Goal: Task Accomplishment & Management: Use online tool/utility

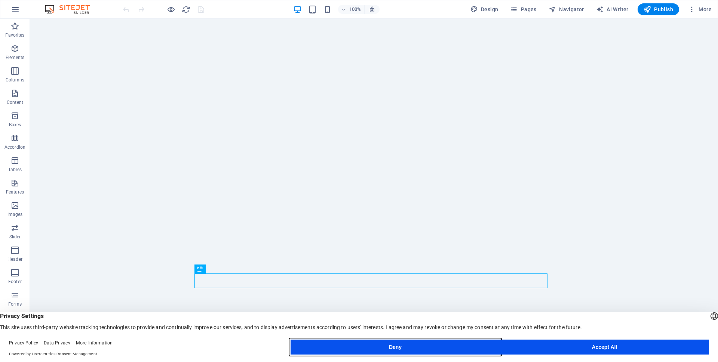
click at [443, 348] on button "Deny" at bounding box center [394, 347] width 209 height 15
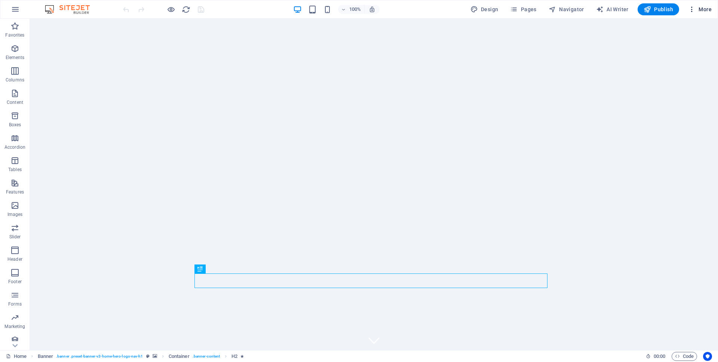
click at [697, 9] on span "More" at bounding box center [700, 9] width 24 height 7
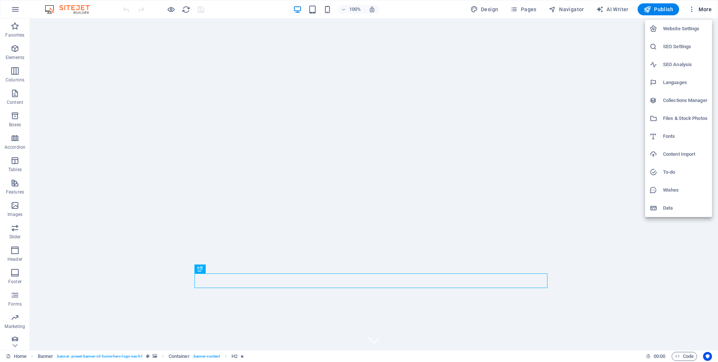
click at [678, 83] on h6 "Languages" at bounding box center [685, 82] width 44 height 9
select select "131"
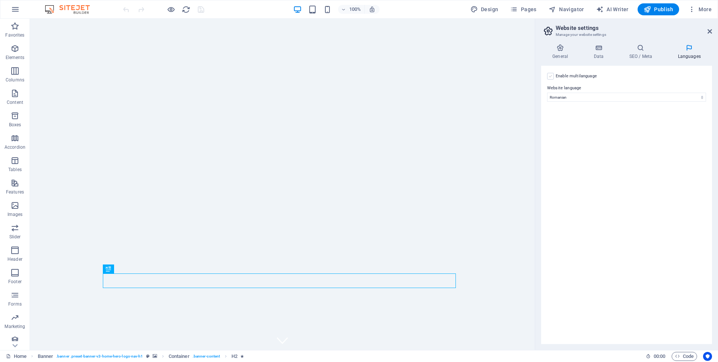
click at [551, 76] on label at bounding box center [550, 76] width 7 height 7
click at [0, 0] on input "Enable multilanguage To disable multilanguage delete all languages until only o…" at bounding box center [0, 0] width 0 height 0
click at [578, 132] on select "Abkhazian Afar Afrikaans Akan Albanian Amharic Arabic Aragonese Armenian Assame…" at bounding box center [626, 133] width 124 height 9
select select "55"
click at [564, 129] on select "Abkhazian Afar Afrikaans Akan Albanian Amharic Arabic Aragonese Armenian Assame…" at bounding box center [626, 133] width 124 height 9
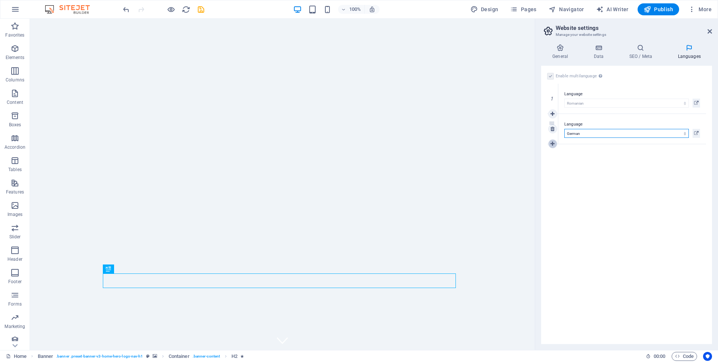
click at [554, 142] on icon at bounding box center [552, 143] width 4 height 5
click at [581, 160] on select "Abkhazian Afar Afrikaans Akan Albanian Amharic Arabic Aragonese Armenian Assame…" at bounding box center [626, 163] width 124 height 9
select select "41"
click at [564, 159] on select "Abkhazian Afar Afrikaans Akan Albanian Amharic Arabic Aragonese Armenian Assame…" at bounding box center [626, 163] width 124 height 9
click at [556, 52] on h4 "General" at bounding box center [561, 52] width 41 height 16
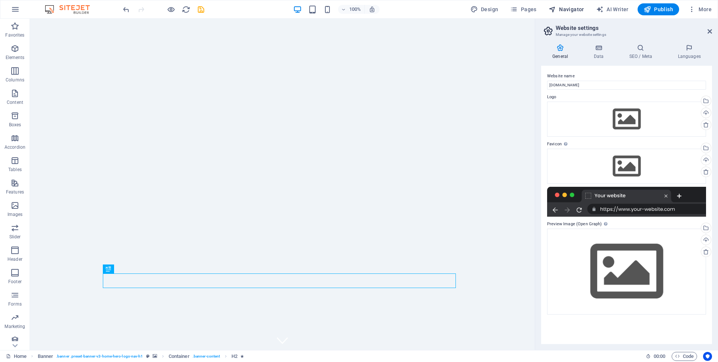
click at [583, 10] on span "Navigator" at bounding box center [566, 9] width 36 height 7
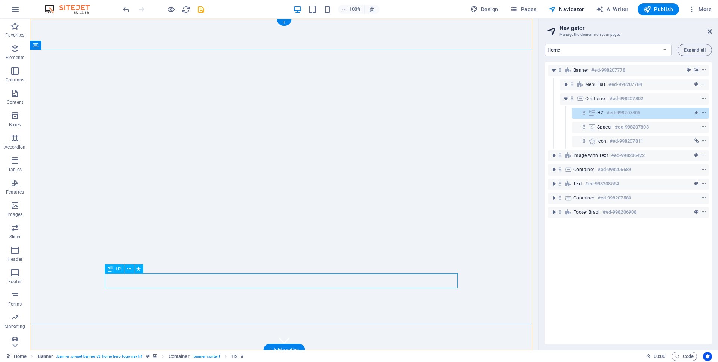
click at [600, 113] on span "H2" at bounding box center [600, 113] width 6 height 6
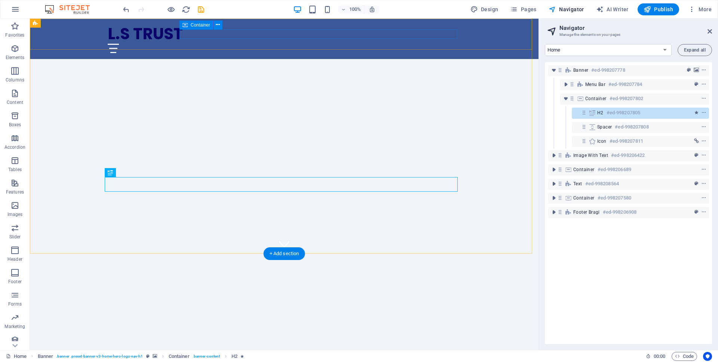
click at [428, 44] on div at bounding box center [284, 48] width 353 height 9
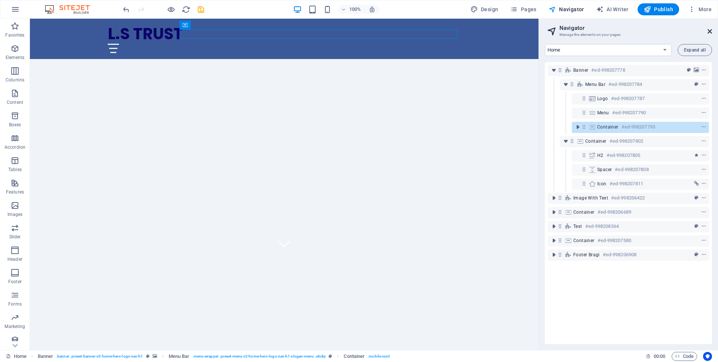
click at [708, 32] on icon at bounding box center [709, 31] width 4 height 6
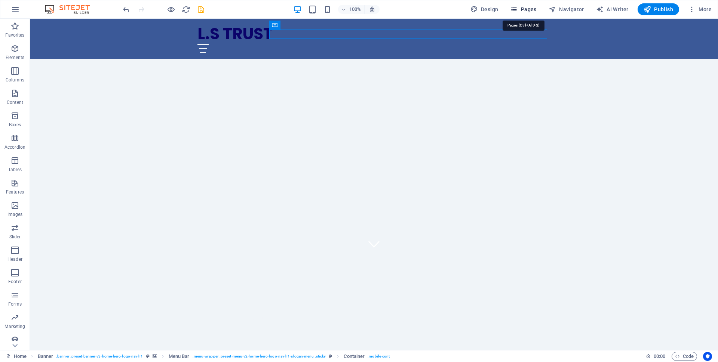
click at [521, 9] on span "Pages" at bounding box center [523, 9] width 26 height 7
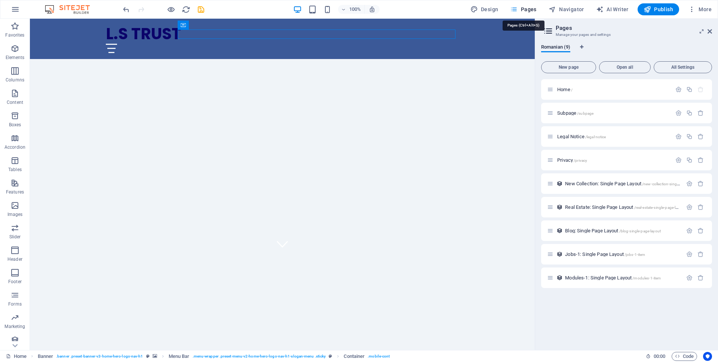
click at [515, 9] on icon "button" at bounding box center [513, 9] width 7 height 7
click at [493, 10] on span "Design" at bounding box center [484, 9] width 28 height 7
select select "px"
select select "200"
select select "px"
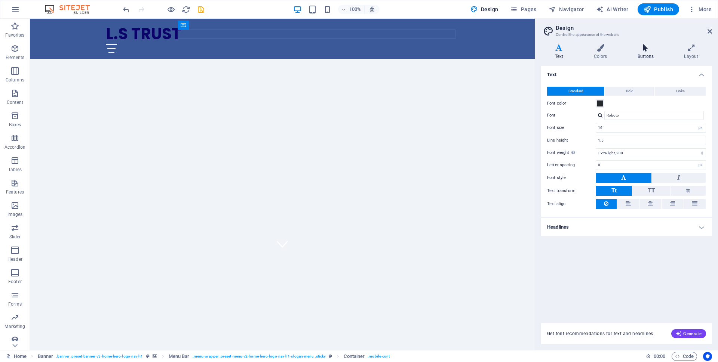
click at [640, 51] on icon at bounding box center [645, 47] width 43 height 7
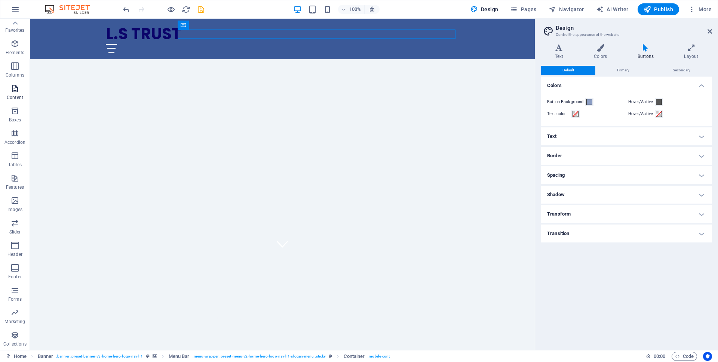
scroll to position [0, 0]
click at [19, 60] on p "Elements" at bounding box center [15, 58] width 19 height 6
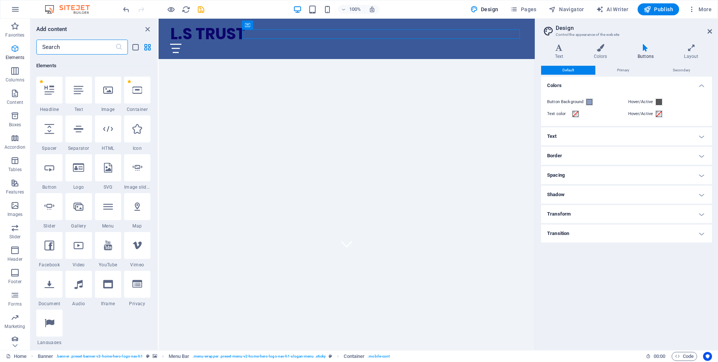
scroll to position [80, 0]
click at [13, 71] on icon "button" at bounding box center [14, 71] width 9 height 9
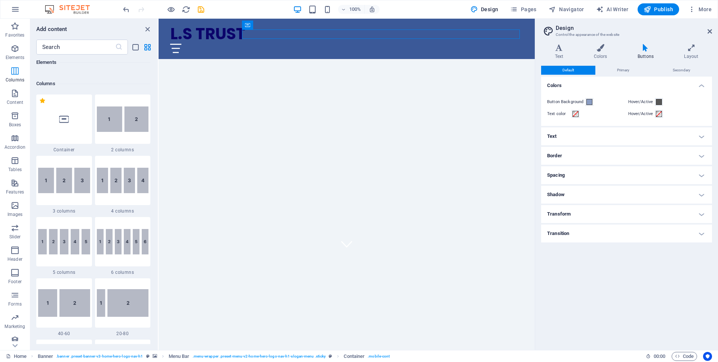
scroll to position [370, 0]
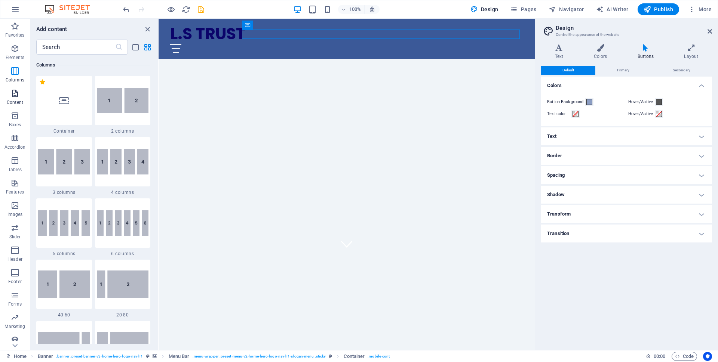
click at [13, 96] on icon "button" at bounding box center [14, 93] width 9 height 9
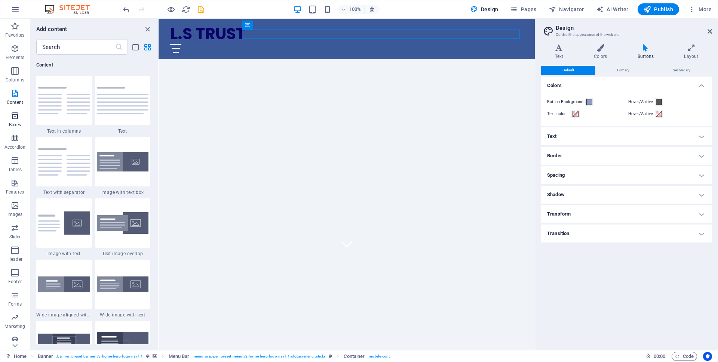
click at [16, 126] on p "Boxes" at bounding box center [15, 125] width 12 height 6
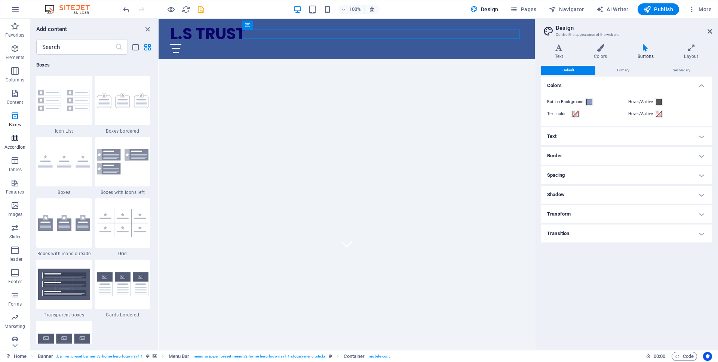
click at [15, 142] on icon "button" at bounding box center [14, 138] width 9 height 9
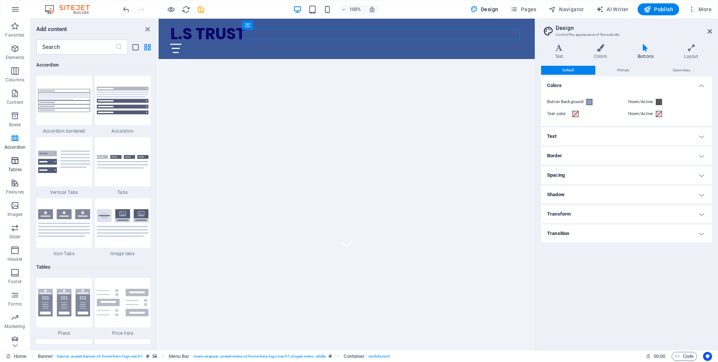
click at [15, 156] on icon "button" at bounding box center [14, 160] width 9 height 9
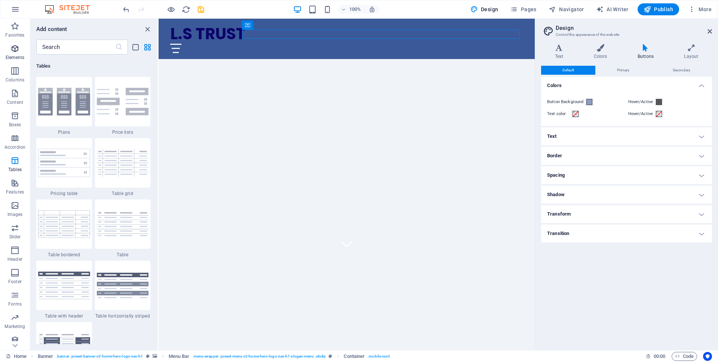
scroll to position [2589, 0]
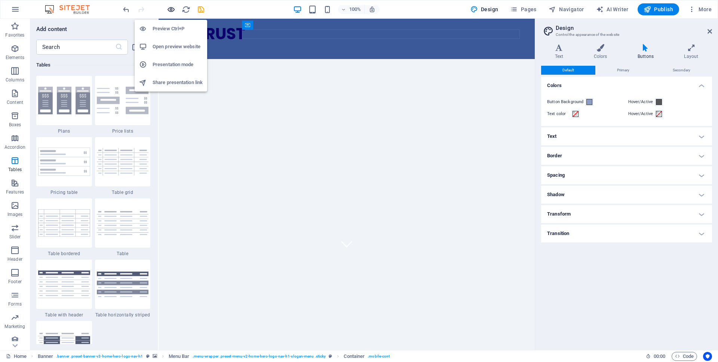
click at [175, 10] on icon "button" at bounding box center [171, 9] width 9 height 9
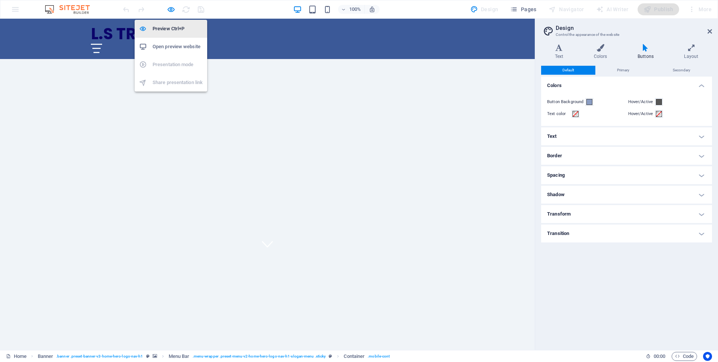
click at [174, 26] on h6 "Preview Ctrl+P" at bounding box center [178, 28] width 50 height 9
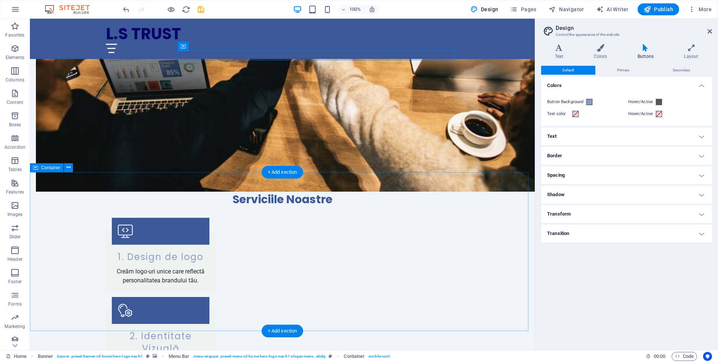
scroll to position [657, 0]
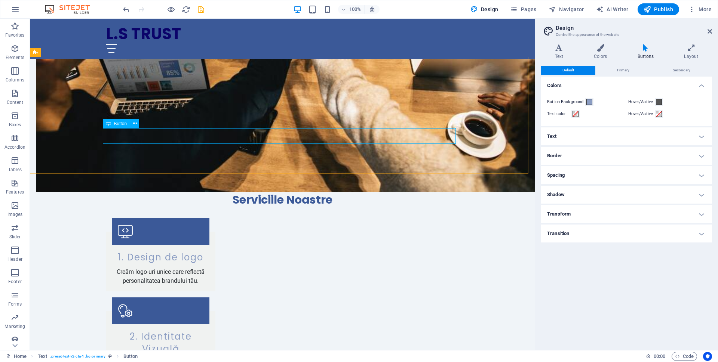
click at [124, 124] on span "Button" at bounding box center [120, 124] width 13 height 4
click at [133, 124] on icon at bounding box center [135, 124] width 4 height 8
click at [125, 124] on span "Button" at bounding box center [120, 124] width 13 height 4
click at [130, 124] on button at bounding box center [134, 123] width 9 height 9
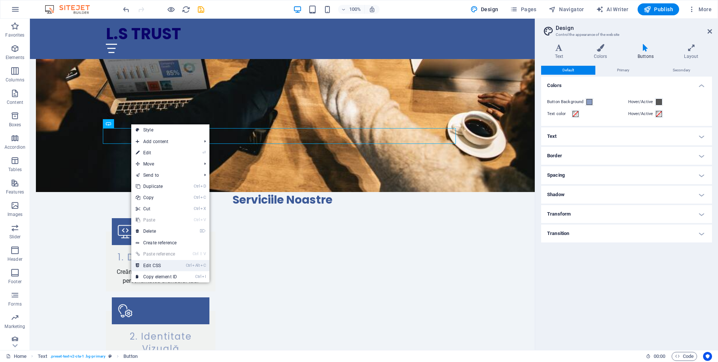
click at [196, 265] on icon "Alt" at bounding box center [195, 265] width 7 height 5
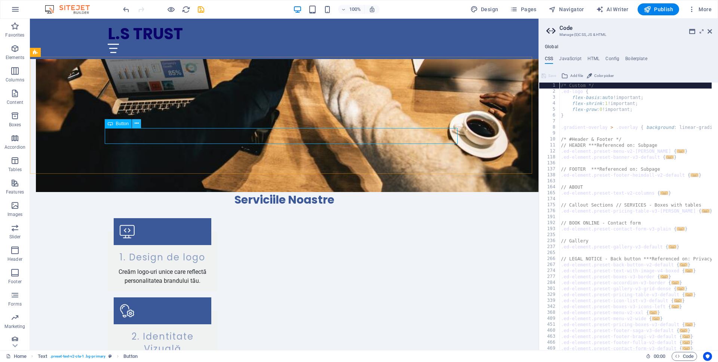
click at [134, 123] on button at bounding box center [136, 123] width 9 height 9
click at [135, 123] on icon at bounding box center [137, 124] width 4 height 8
click at [44, 53] on span "Text" at bounding box center [45, 52] width 8 height 4
click at [64, 52] on icon at bounding box center [66, 52] width 4 height 8
select select "preset-text-v2-cta-1"
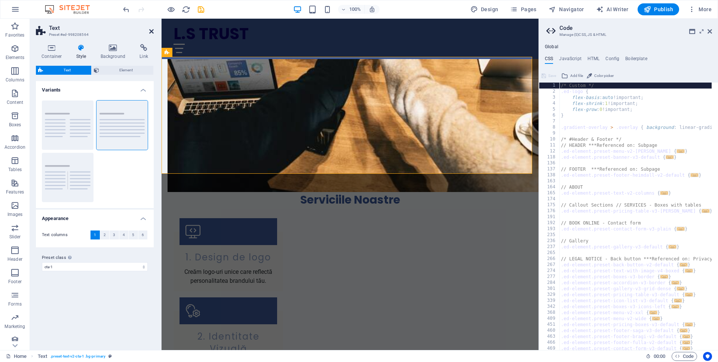
drag, startPoint x: 150, startPoint y: 29, endPoint x: 121, endPoint y: 10, distance: 35.0
click at [150, 29] on icon at bounding box center [151, 31] width 4 height 6
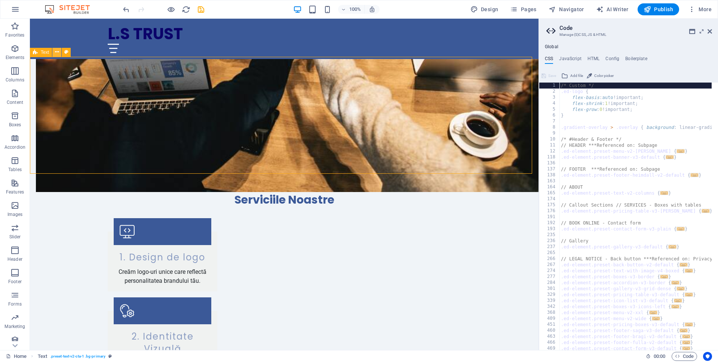
click at [56, 52] on icon at bounding box center [57, 52] width 4 height 8
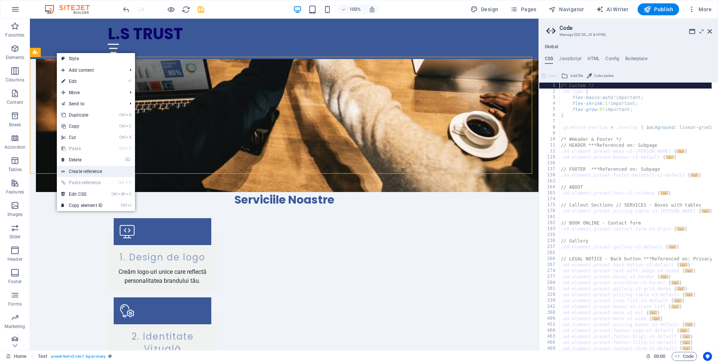
click at [85, 173] on link "Create reference" at bounding box center [96, 171] width 78 height 11
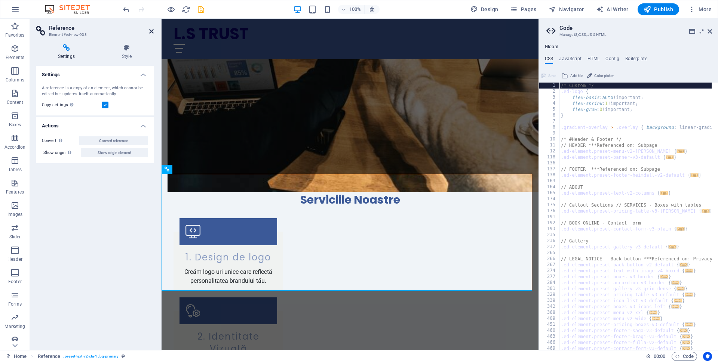
click at [149, 33] on header "Reference Element #ed-new-938" at bounding box center [95, 28] width 118 height 19
click at [151, 31] on icon at bounding box center [151, 31] width 4 height 6
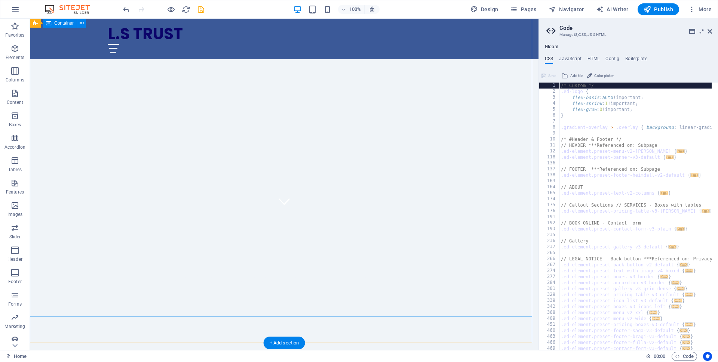
scroll to position [0, 0]
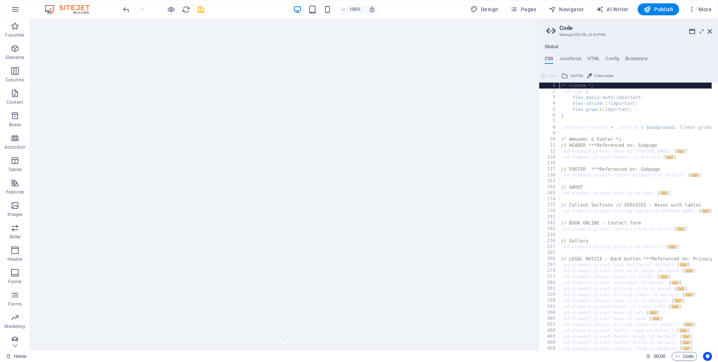
click at [706, 30] on h2 "Code" at bounding box center [635, 28] width 153 height 7
click at [710, 31] on icon at bounding box center [709, 31] width 4 height 6
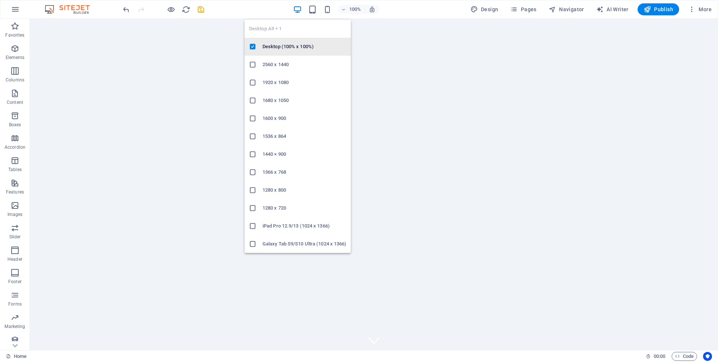
click at [283, 47] on h6 "Desktop (100% x 100%)" at bounding box center [304, 46] width 84 height 9
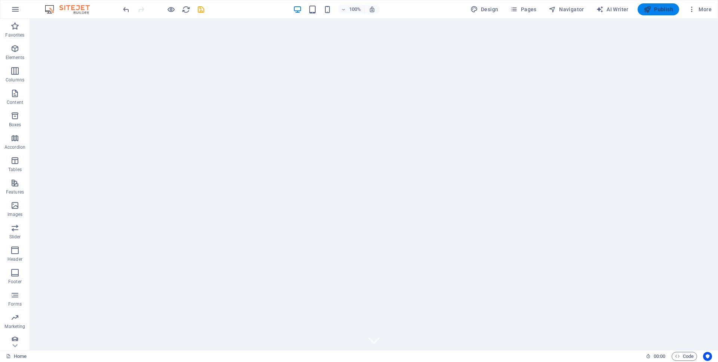
click at [660, 10] on span "Publish" at bounding box center [658, 9] width 30 height 7
click at [614, 8] on span "AI Writer" at bounding box center [612, 9] width 33 height 7
select select "English"
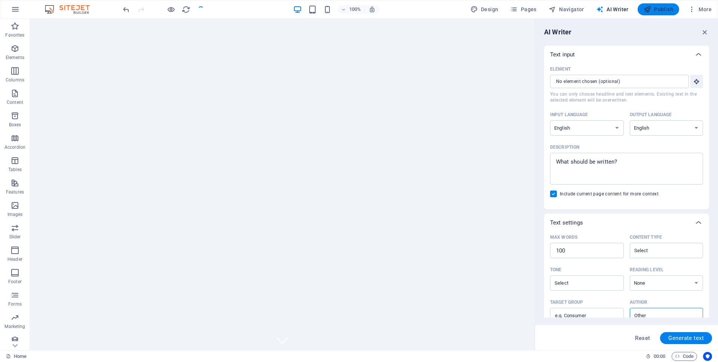
click at [658, 12] on span "Publish" at bounding box center [658, 9] width 30 height 7
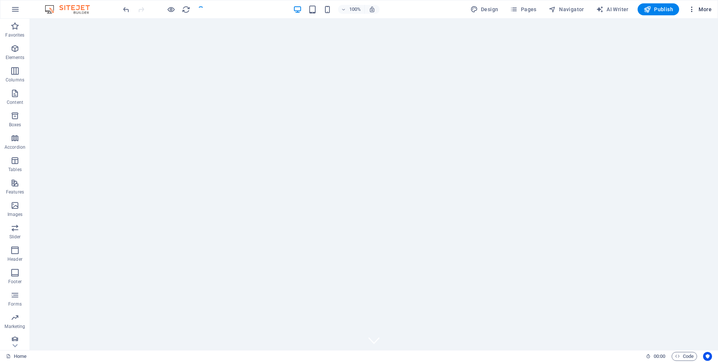
click at [692, 10] on icon "button" at bounding box center [691, 9] width 7 height 7
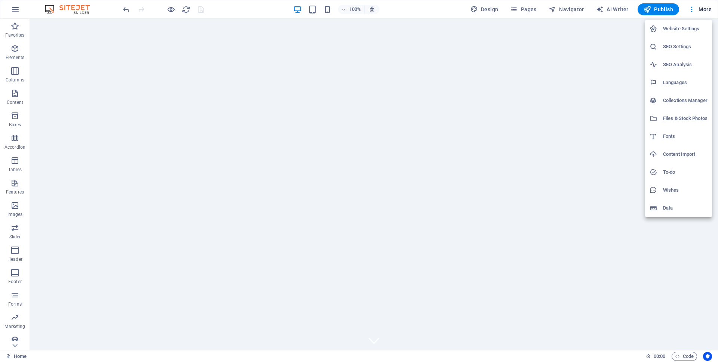
click at [673, 170] on h6 "To-do" at bounding box center [685, 172] width 44 height 9
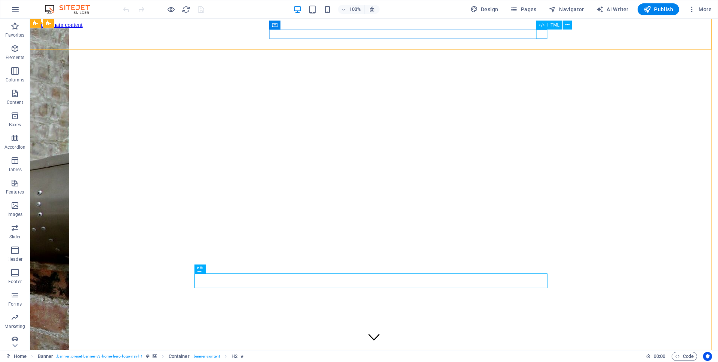
click at [545, 29] on div "HTML" at bounding box center [549, 25] width 27 height 9
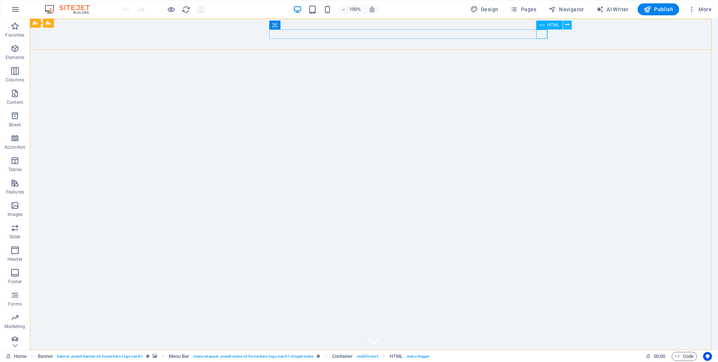
click at [571, 25] on button at bounding box center [567, 25] width 9 height 9
click at [563, 25] on button at bounding box center [567, 25] width 9 height 9
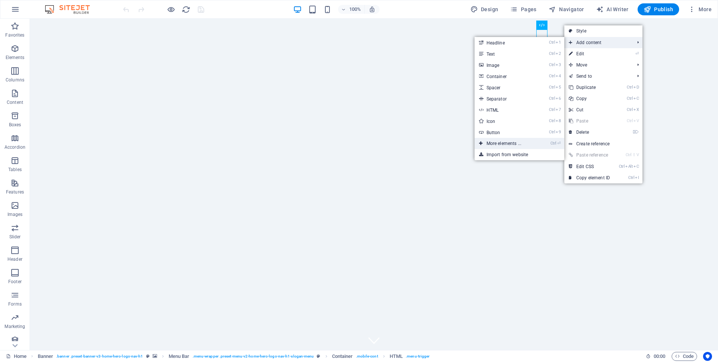
click at [507, 144] on link "Ctrl ⏎ More elements ..." at bounding box center [505, 143] width 62 height 11
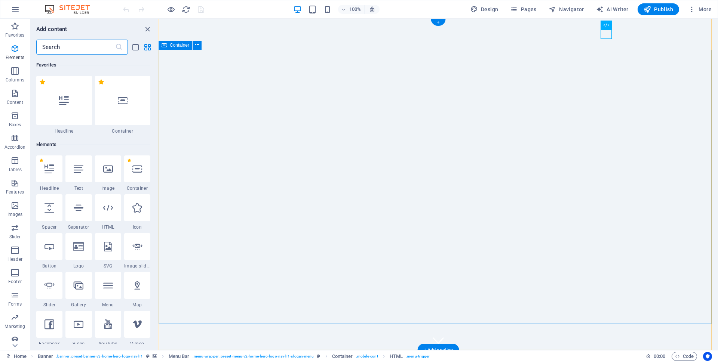
scroll to position [80, 0]
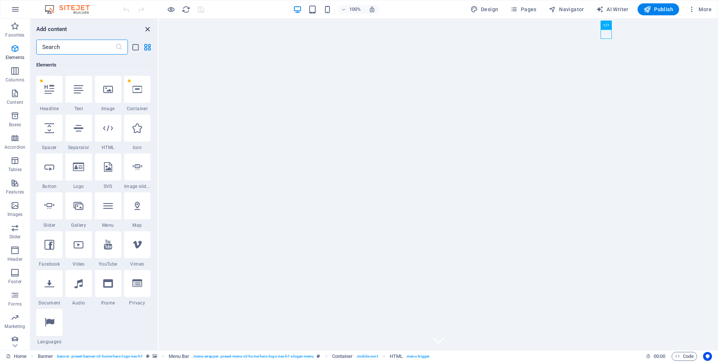
click at [145, 30] on icon "close panel" at bounding box center [147, 29] width 9 height 9
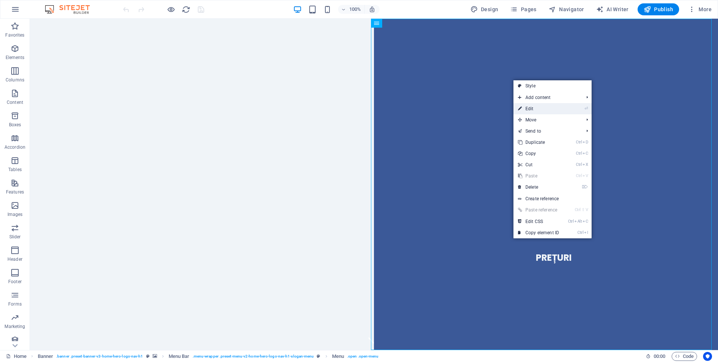
click at [528, 107] on link "⏎ Edit" at bounding box center [538, 108] width 50 height 11
select select
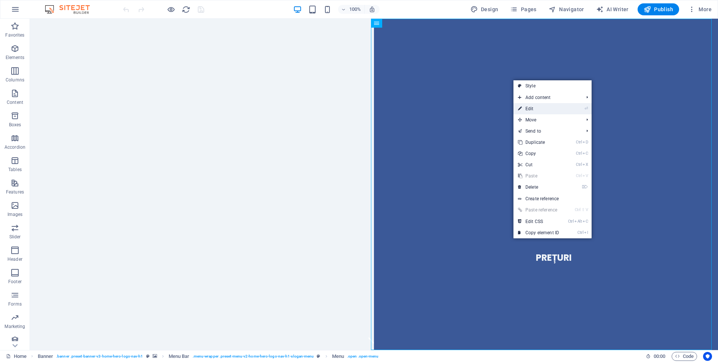
select select
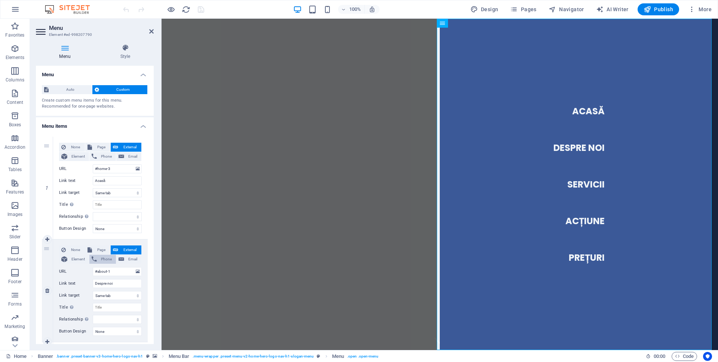
click at [107, 258] on span "Phone" at bounding box center [106, 259] width 15 height 9
select select
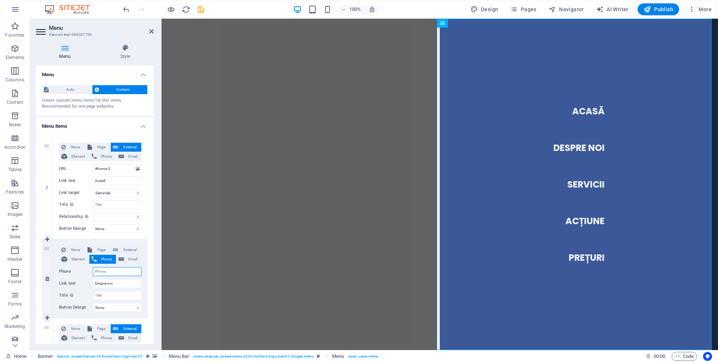
type input "0"
select select
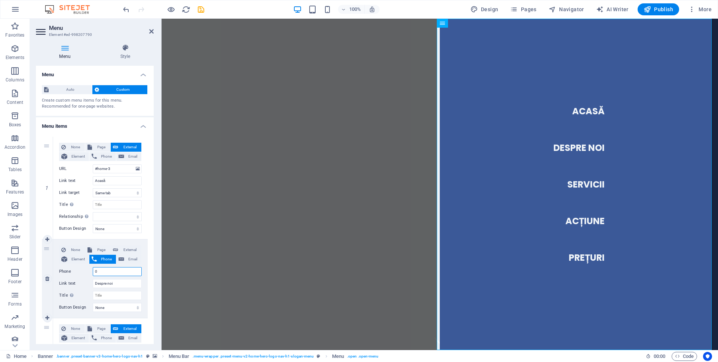
type input "07"
select select
type input "073"
select select
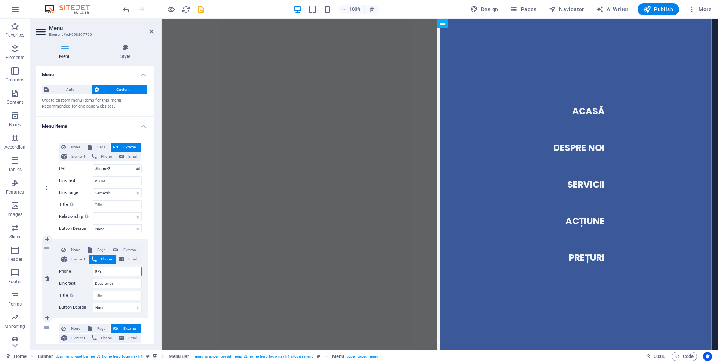
select select
type input "0736986543"
select select
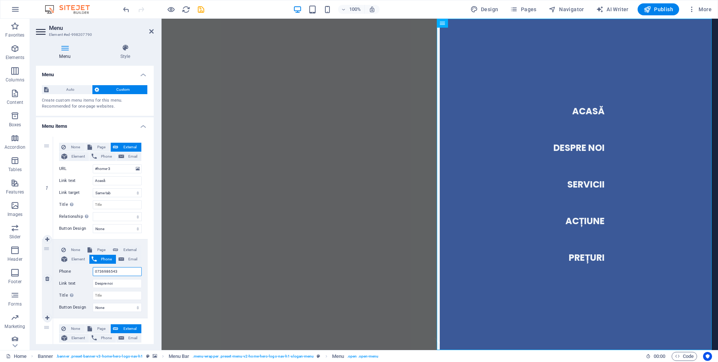
select select
type input "0736986543"
click at [127, 264] on div "None Page External Element Phone Email Page Home Subpage Legal Notice Privacy H…" at bounding box center [100, 273] width 83 height 55
click at [129, 261] on span "Email" at bounding box center [132, 259] width 13 height 9
select select
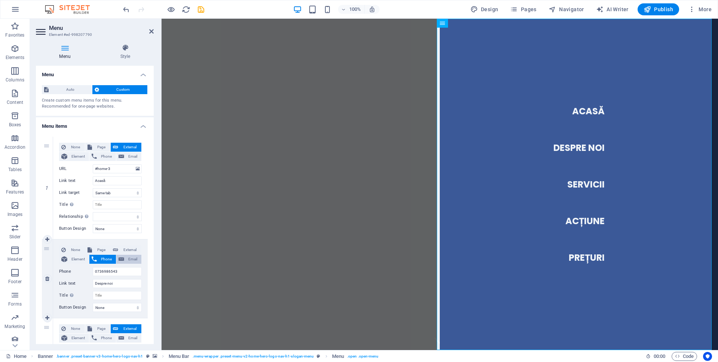
select select
click at [101, 261] on span "Phone" at bounding box center [106, 259] width 15 height 9
select select
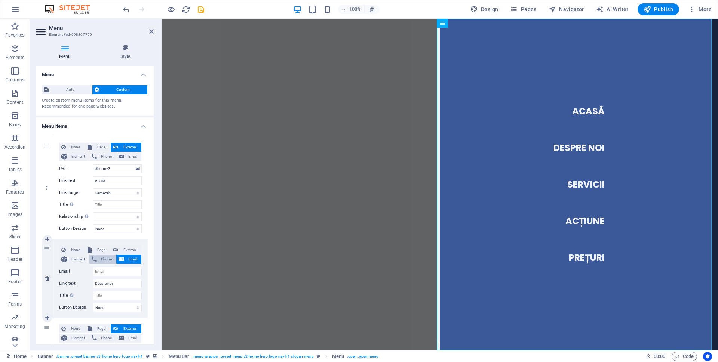
select select
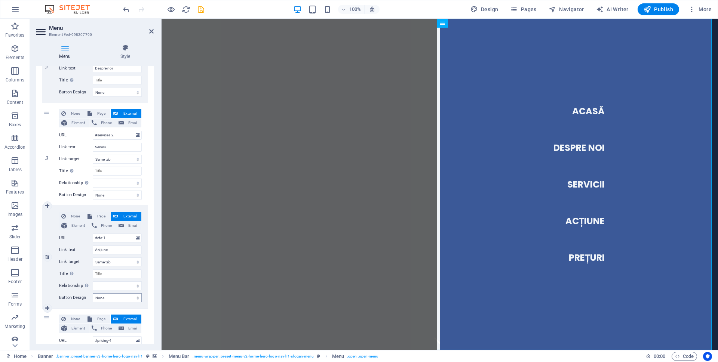
scroll to position [303, 0]
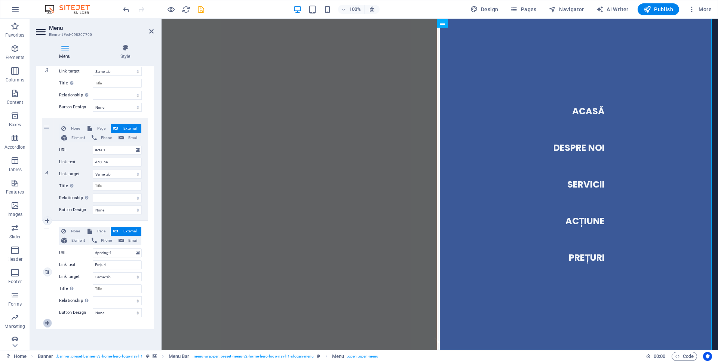
click at [47, 323] on icon at bounding box center [47, 323] width 4 height 5
select select
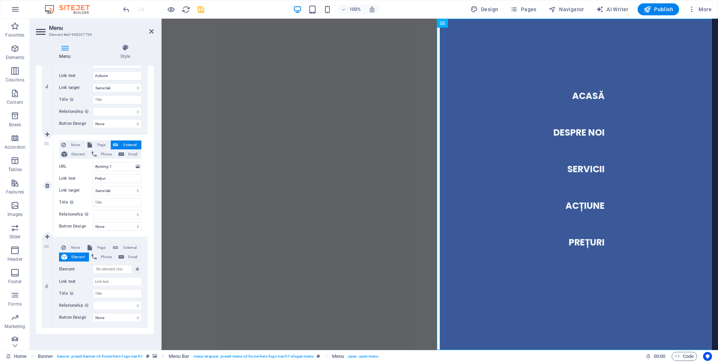
scroll to position [394, 0]
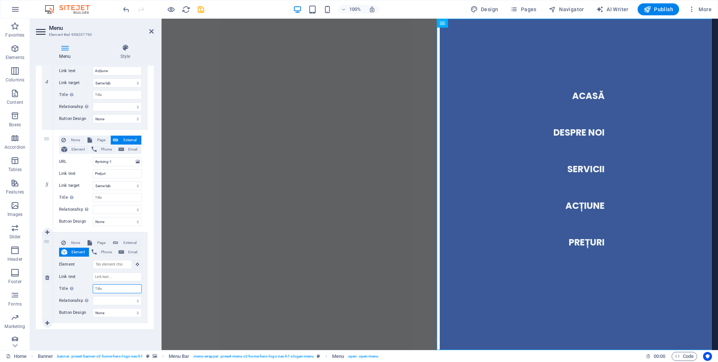
click at [108, 287] on input "Title Additional link description, should not be the same as the link text. The…" at bounding box center [117, 289] width 49 height 9
type input "Contact"
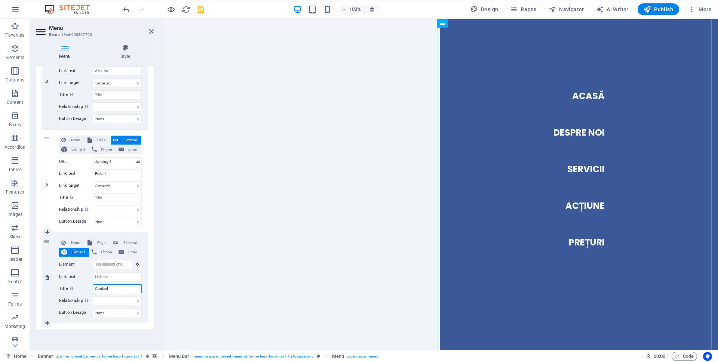
select select
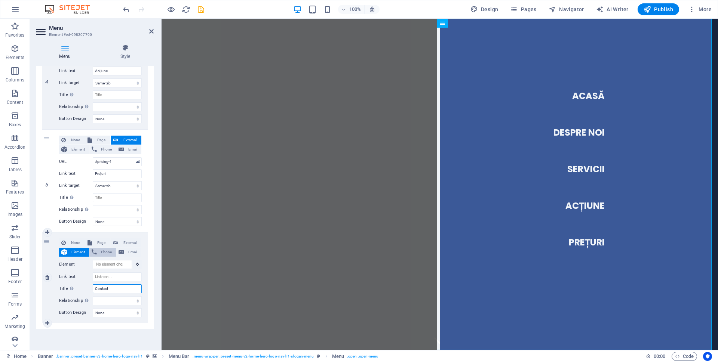
type input "Contact"
click at [104, 250] on span "Phone" at bounding box center [106, 252] width 15 height 9
select select
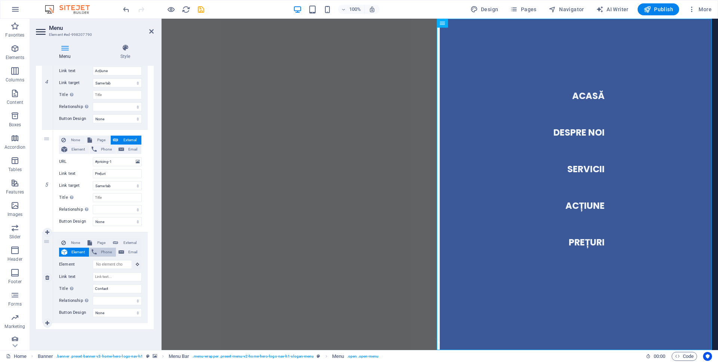
select select
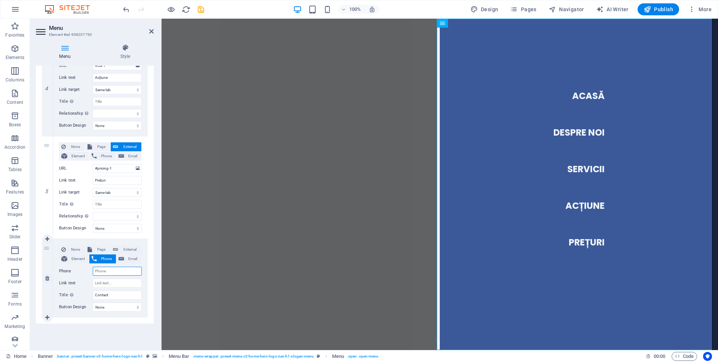
click at [106, 271] on input "Phone" at bounding box center [117, 271] width 49 height 9
type input "07"
select select
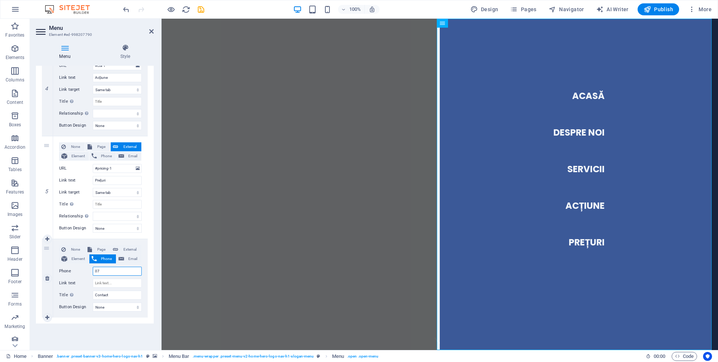
select select
type input "0736986"
select select
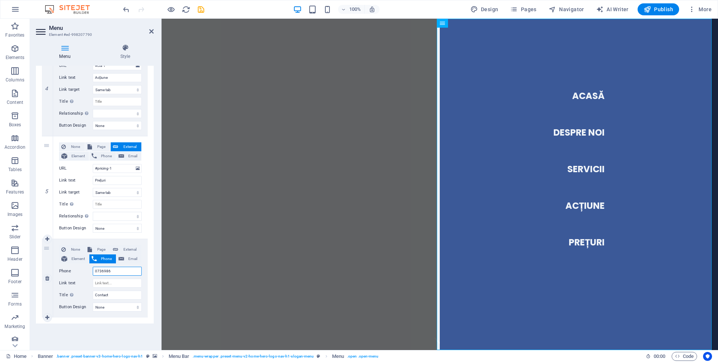
select select
type input "073698654"
select select
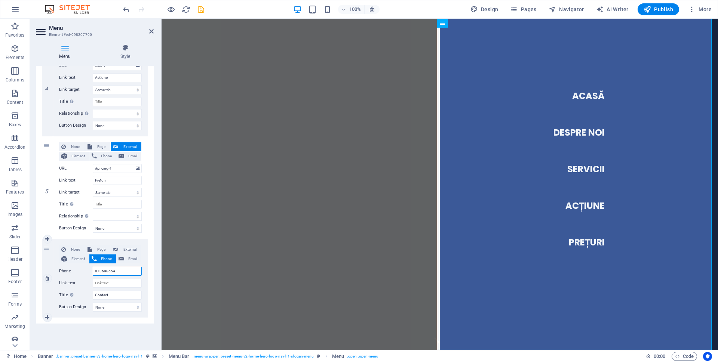
select select
type input "0736986543"
select select
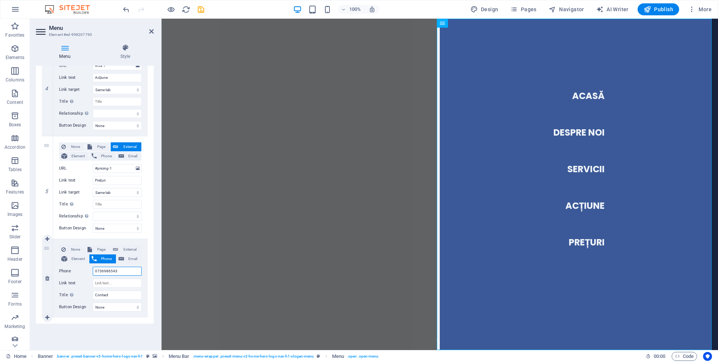
select select
type input "0736986543"
click at [122, 262] on icon at bounding box center [122, 259] width 6 height 9
select select
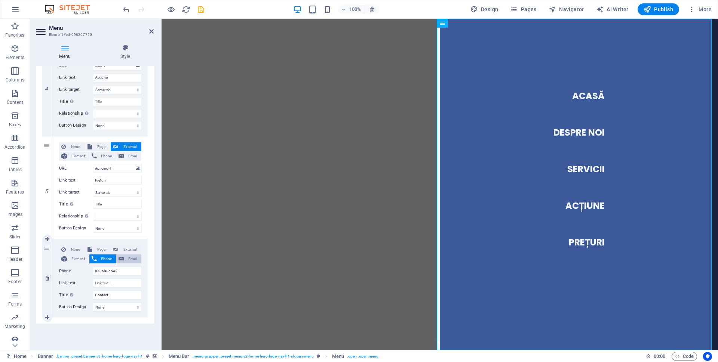
select select
click at [120, 269] on input "Email" at bounding box center [117, 271] width 49 height 9
type input "[EMAIL_ADDRESS][DOMAIN_NAME]"
select select
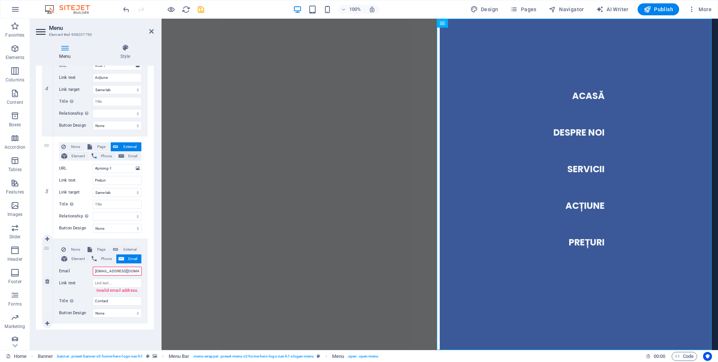
select select
type input "[EMAIL_ADDRESS][DOMAIN_NAME]"
click at [199, 9] on icon "save" at bounding box center [201, 9] width 9 height 9
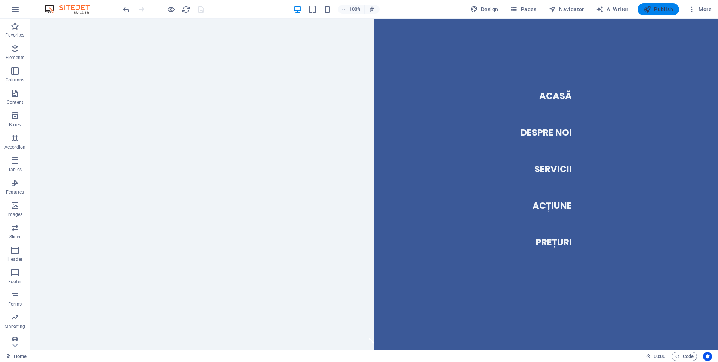
click at [660, 11] on span "Publish" at bounding box center [658, 9] width 30 height 7
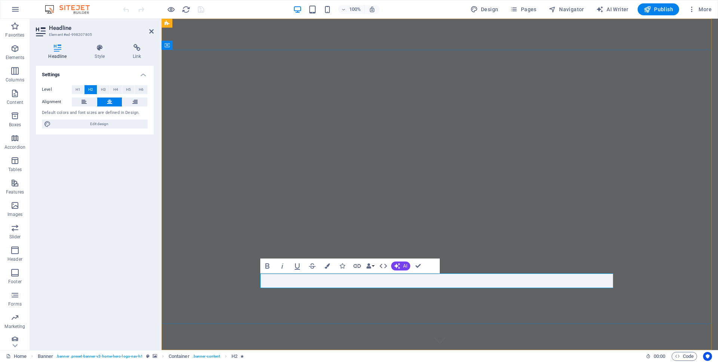
copy span "Productie publicitara"
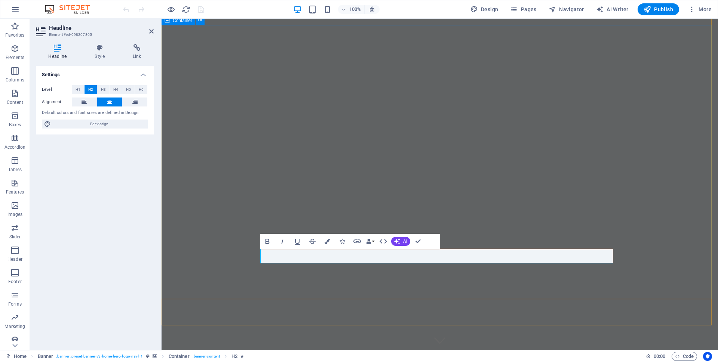
scroll to position [112, 0]
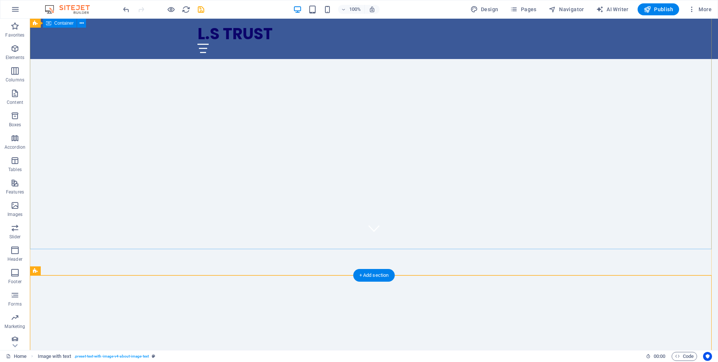
scroll to position [75, 0]
click at [511, 44] on div at bounding box center [373, 48] width 353 height 9
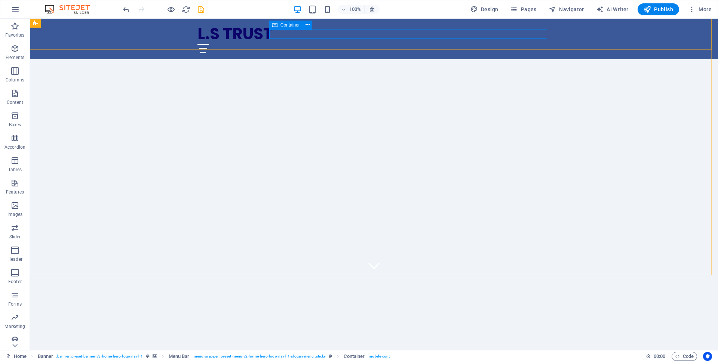
click at [278, 25] on div "Container" at bounding box center [286, 25] width 34 height 9
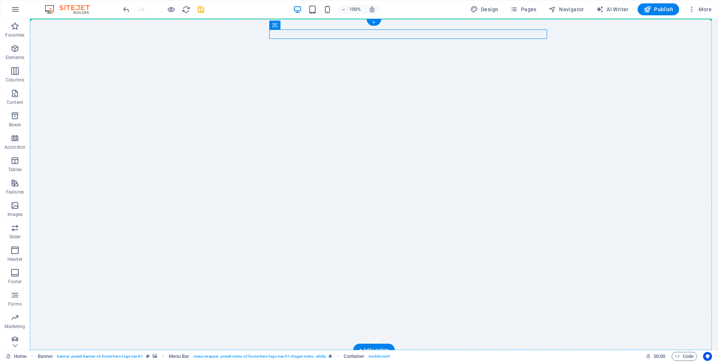
drag, startPoint x: 305, startPoint y: 44, endPoint x: 408, endPoint y: 29, distance: 104.3
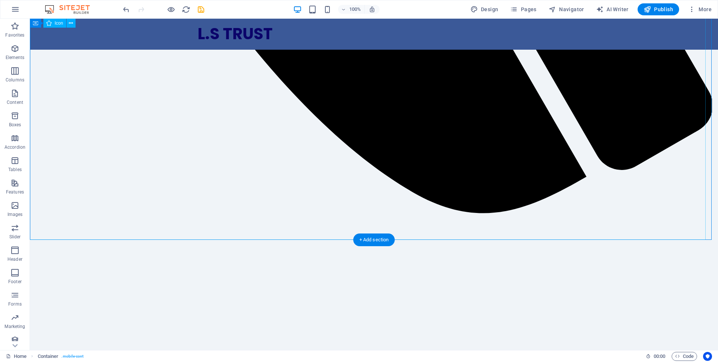
scroll to position [673, 0]
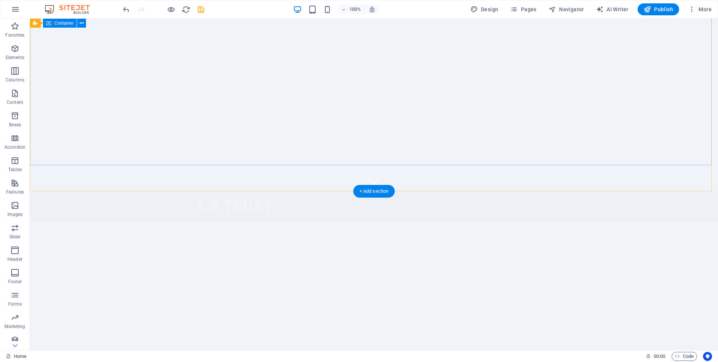
scroll to position [0, 0]
click at [393, 350] on div "L.S TRUST Acasă Despre noi Servicii Acțiune Prețuri" at bounding box center [374, 365] width 688 height 31
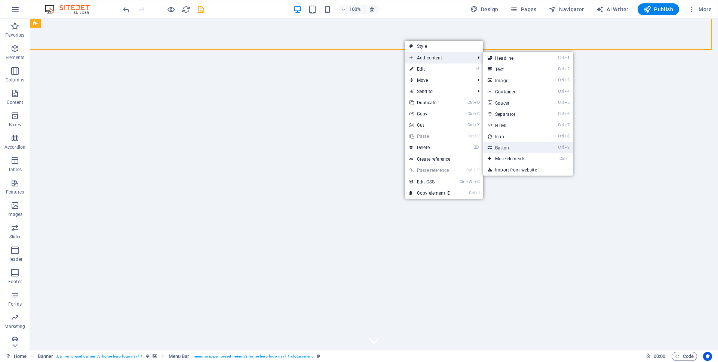
click at [511, 146] on link "Ctrl 9 Button" at bounding box center [514, 147] width 62 height 11
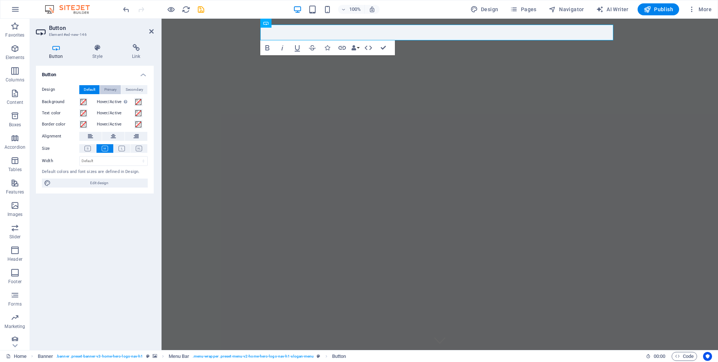
click at [110, 88] on span "Primary" at bounding box center [110, 89] width 12 height 9
click at [100, 87] on button "Primary" at bounding box center [110, 89] width 21 height 9
click at [95, 87] on span "Default" at bounding box center [90, 89] width 12 height 9
click at [129, 160] on select "Default px rem % em vh vw" at bounding box center [114, 161] width 68 height 9
click at [80, 157] on select "Default px rem % em vh vw" at bounding box center [114, 161] width 68 height 9
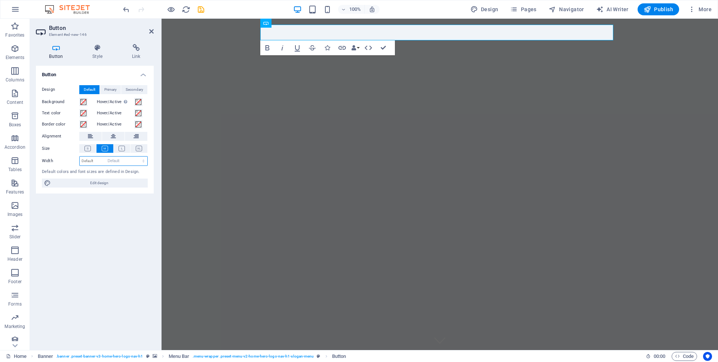
select select "DISABLED_OPTION_VALUE"
click at [94, 52] on h4 "Style" at bounding box center [99, 52] width 40 height 16
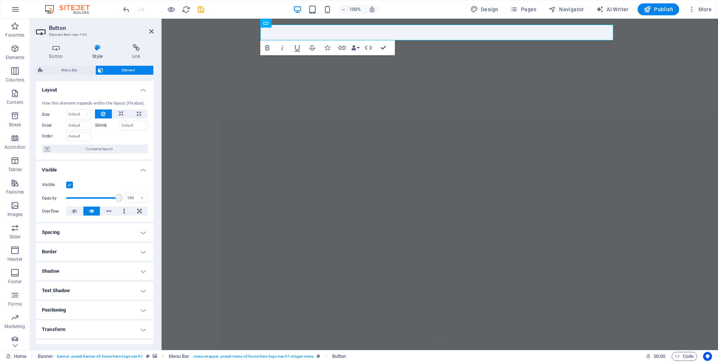
click at [120, 229] on h4 "Spacing" at bounding box center [95, 233] width 118 height 18
click at [131, 232] on h4 "Spacing" at bounding box center [95, 230] width 118 height 13
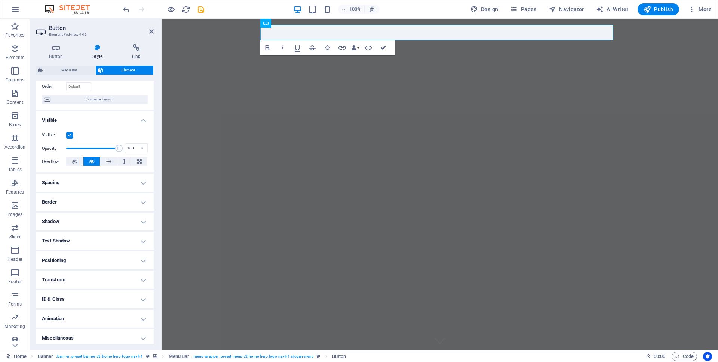
scroll to position [53, 0]
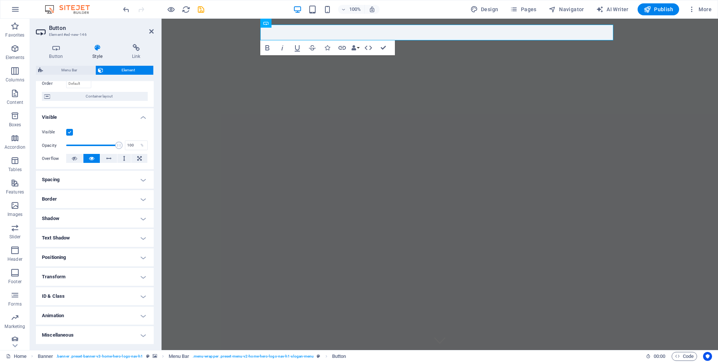
click at [131, 273] on h4 "Transform" at bounding box center [95, 277] width 118 height 18
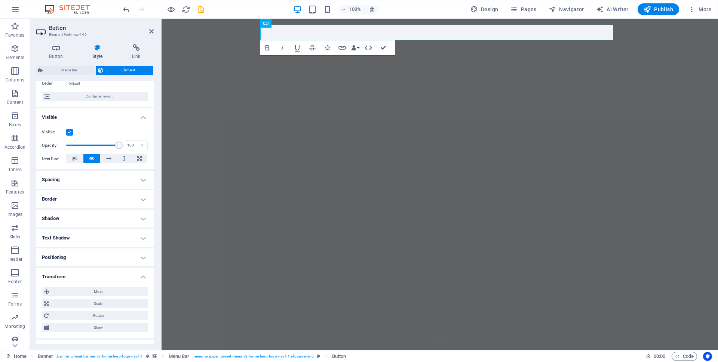
click at [133, 277] on h4 "Transform" at bounding box center [95, 274] width 118 height 13
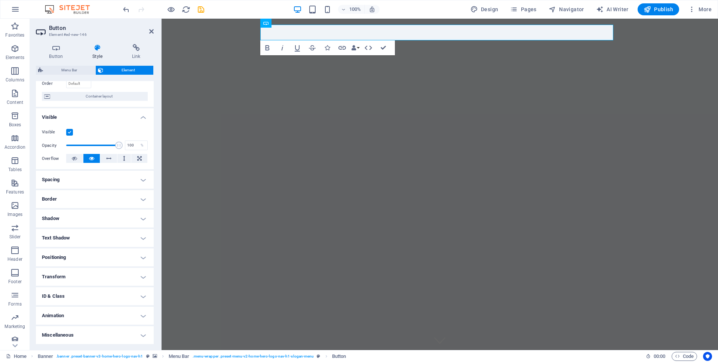
click at [138, 291] on h4 "ID & Class" at bounding box center [95, 297] width 118 height 18
click at [138, 291] on h4 "ID & Class" at bounding box center [95, 294] width 118 height 13
click at [133, 332] on h4 "Miscellaneous" at bounding box center [95, 335] width 118 height 18
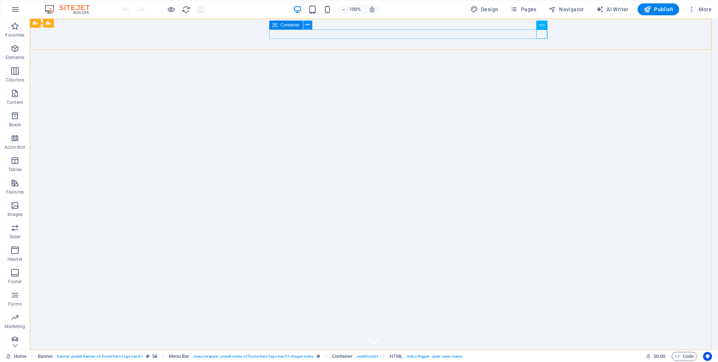
click at [308, 26] on icon at bounding box center [307, 25] width 4 height 8
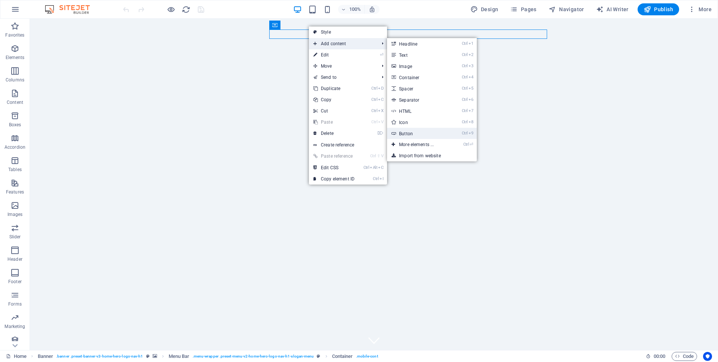
click at [413, 134] on link "Ctrl 9 Button" at bounding box center [418, 133] width 62 height 11
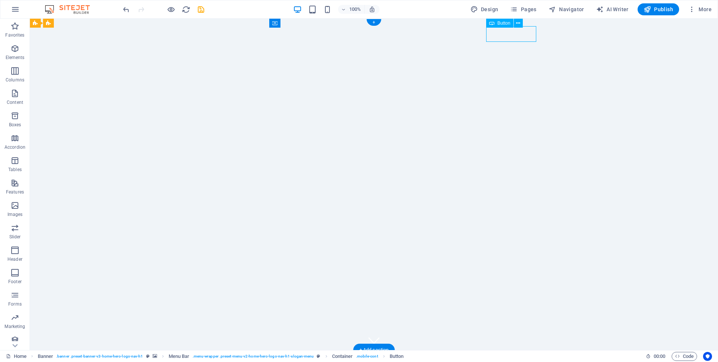
drag, startPoint x: 513, startPoint y: 37, endPoint x: 508, endPoint y: 35, distance: 5.6
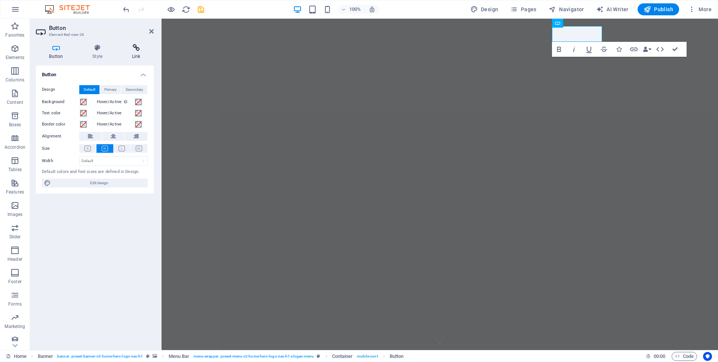
click at [137, 51] on icon at bounding box center [136, 47] width 35 height 7
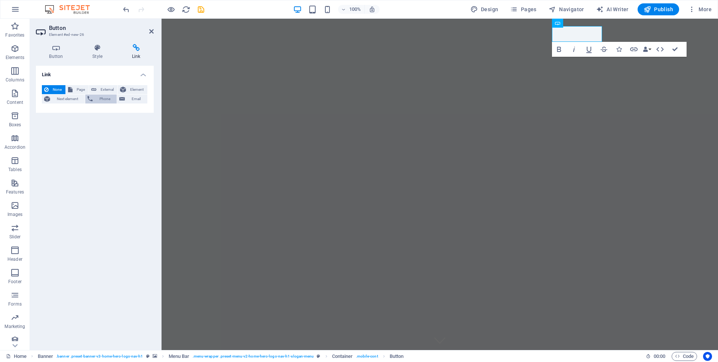
click at [99, 95] on span "Phone" at bounding box center [105, 99] width 20 height 9
click at [101, 109] on input "Phone" at bounding box center [113, 111] width 68 height 9
type input "0736986543"
click at [126, 122] on input "Title Additional link description, should not be the same as the link text. The…" at bounding box center [113, 123] width 68 height 9
type input "Telefon"
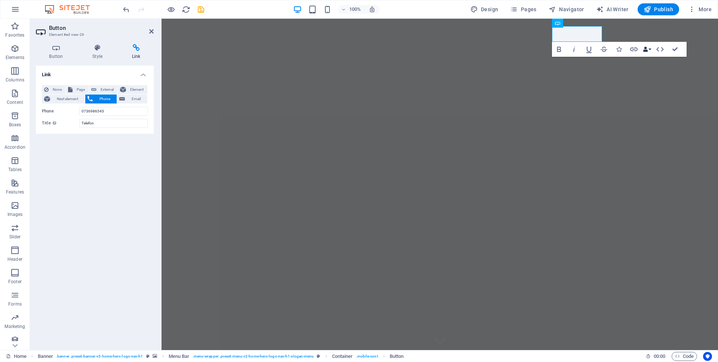
click at [647, 49] on icon "button" at bounding box center [645, 49] width 5 height 5
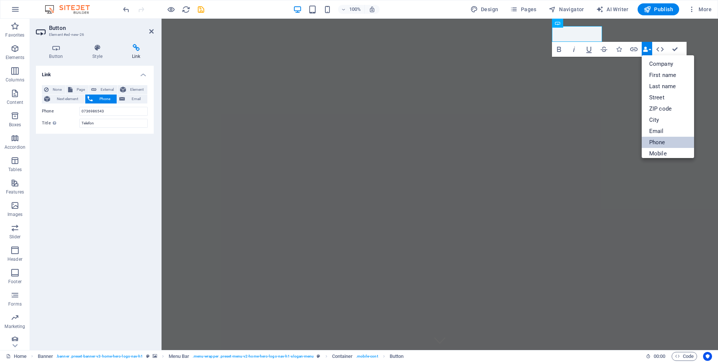
click at [665, 139] on link "Phone" at bounding box center [668, 142] width 52 height 11
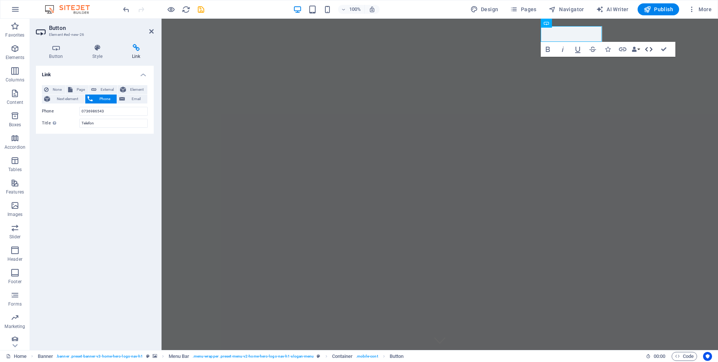
click at [643, 48] on button "HTML" at bounding box center [649, 49] width 14 height 15
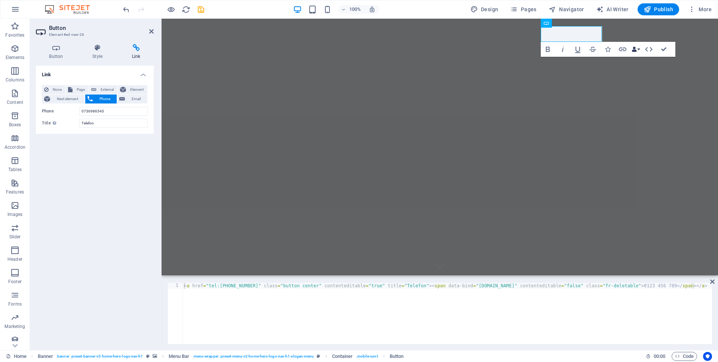
click at [640, 48] on button "Data Bindings" at bounding box center [635, 49] width 10 height 15
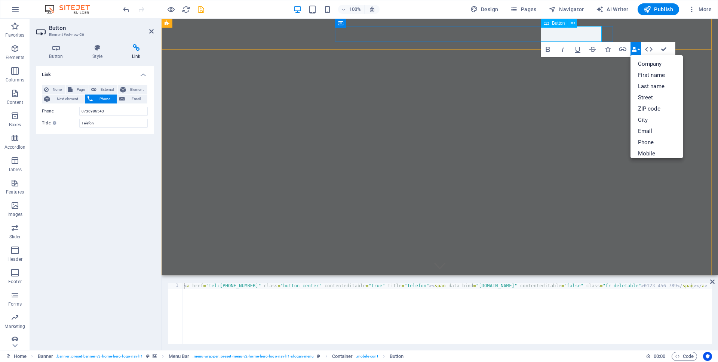
click at [325, 301] on link "0123 456 789" at bounding box center [293, 309] width 61 height 16
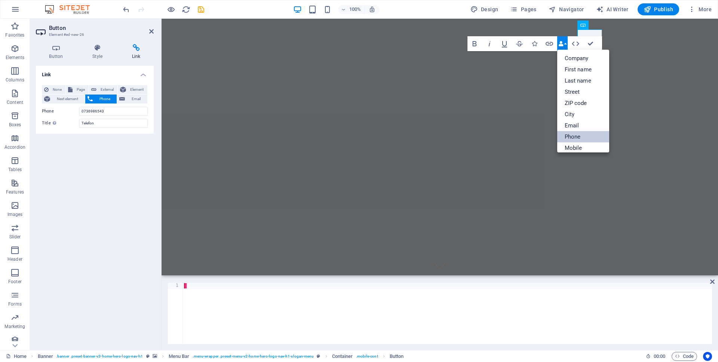
click at [574, 135] on link "Phone" at bounding box center [583, 136] width 52 height 11
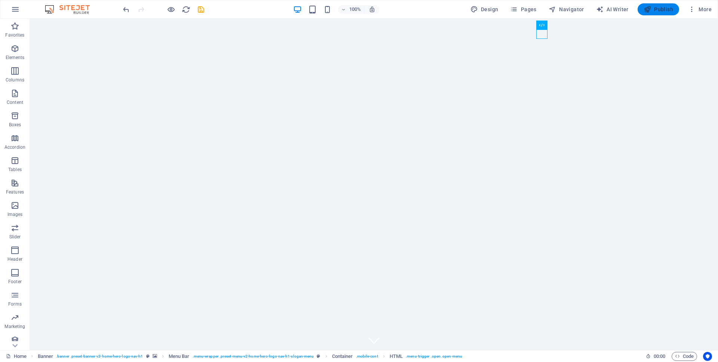
click at [651, 11] on icon "button" at bounding box center [646, 9] width 7 height 7
